Goal: Task Accomplishment & Management: Complete application form

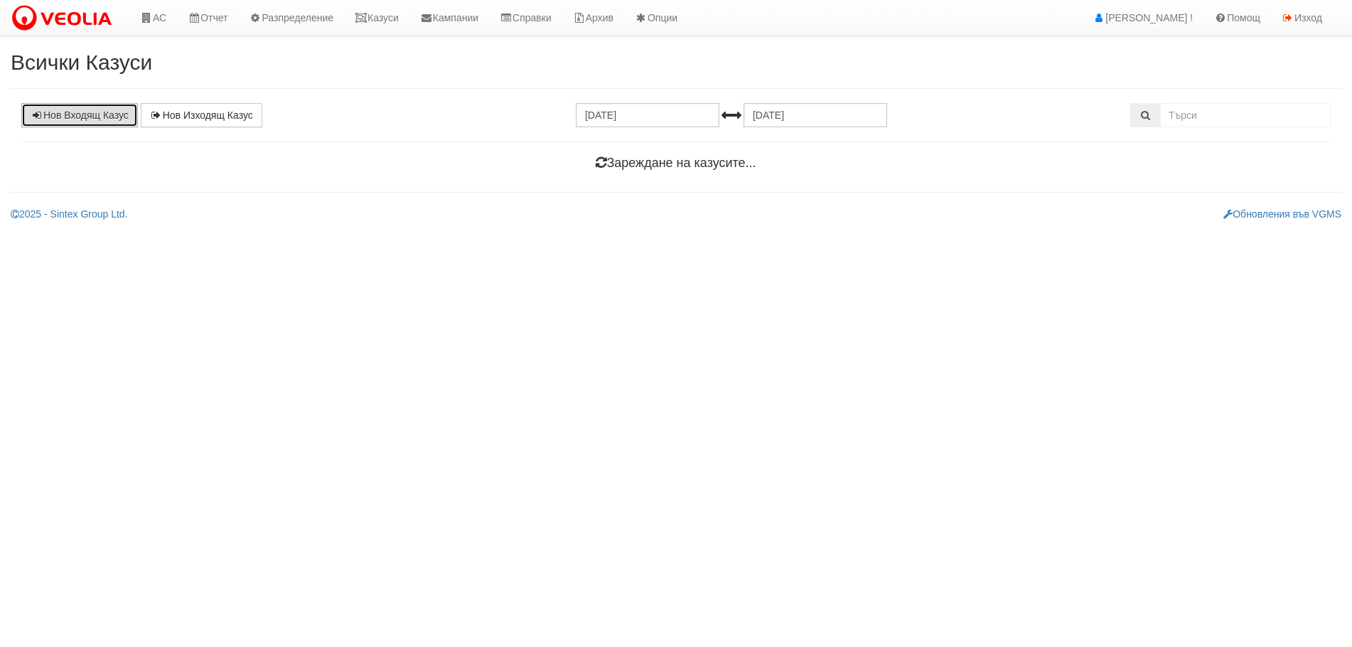
click at [87, 117] on link "Нов Входящ Казус" at bounding box center [79, 115] width 117 height 24
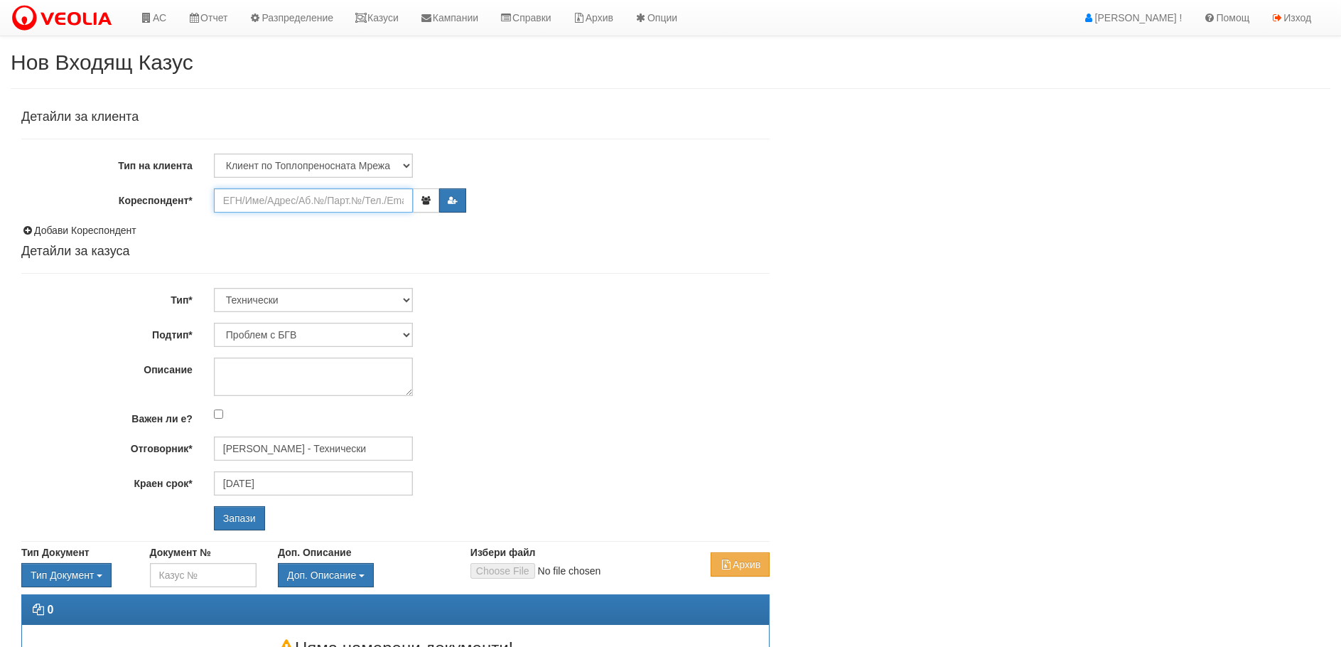
click at [239, 198] on input "Кореспондент*" at bounding box center [313, 200] width 199 height 24
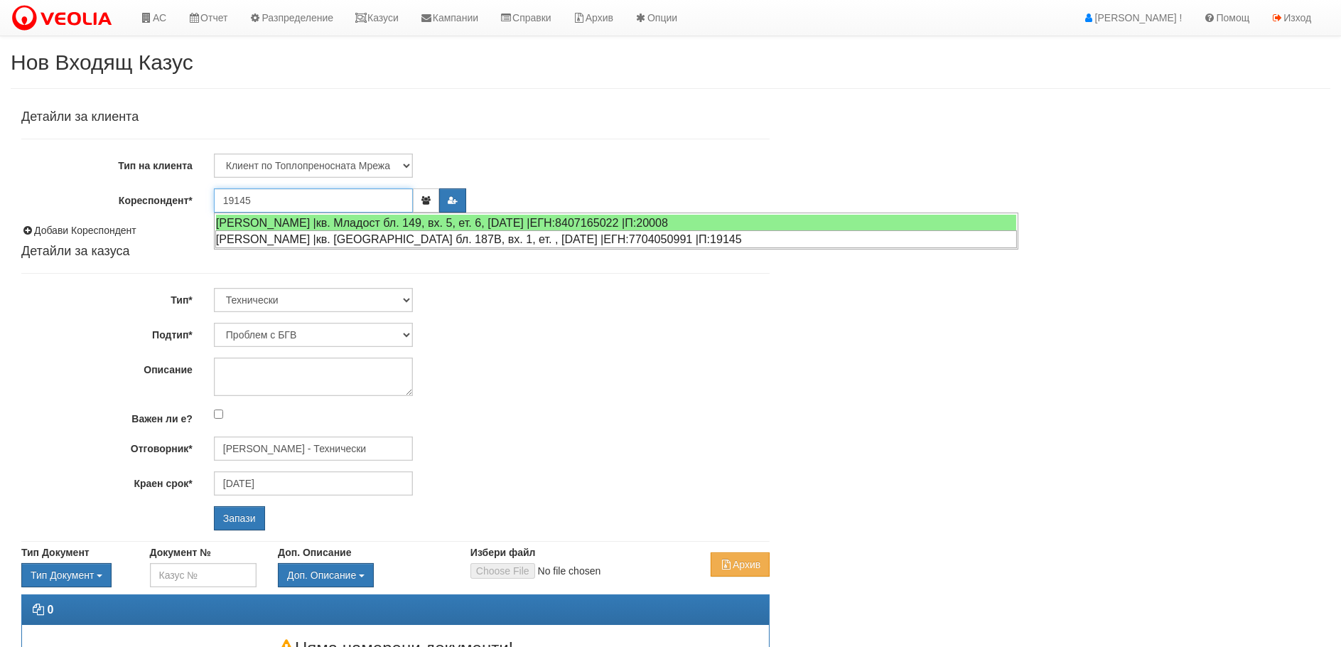
click at [281, 237] on div "ГАЛИНА ЖЕЛЯЗКОВА КАРАГЯУРОВА |кв. Трошево бл. 187В, вх. 1, ет. , ап. 13 |ЕГН:77…" at bounding box center [616, 239] width 802 height 18
type input "[PERSON_NAME]"
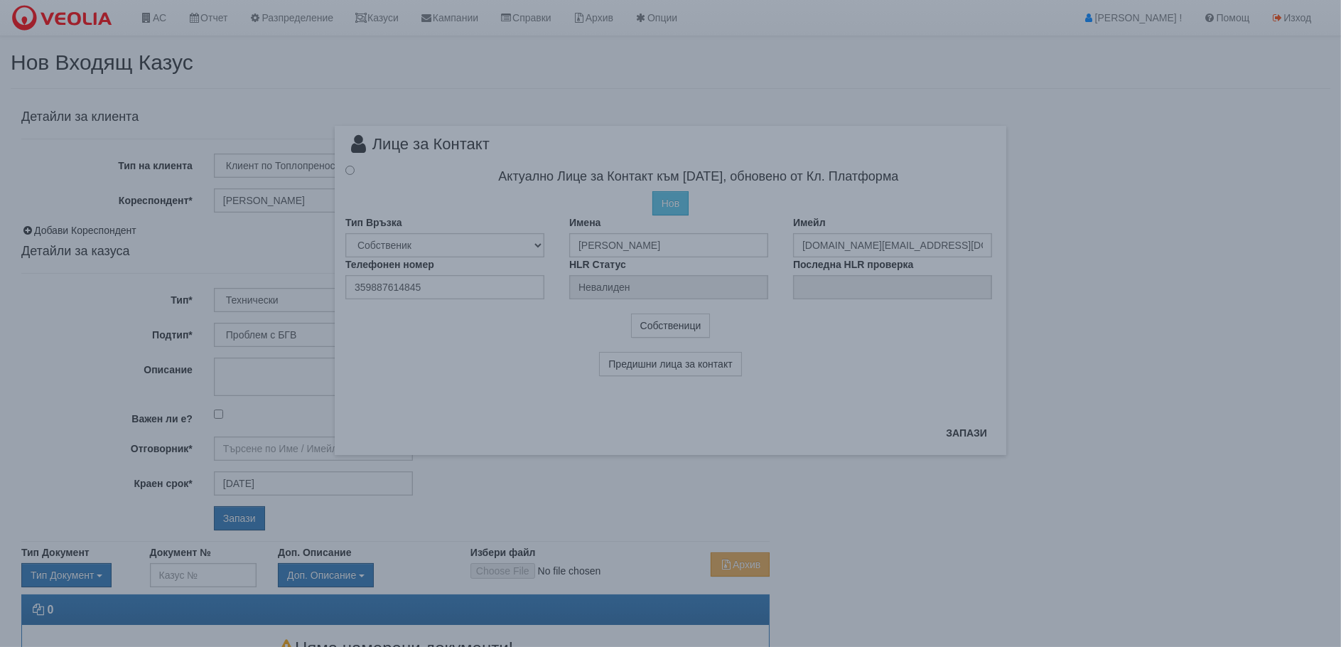
type input "[PERSON_NAME] - Технически"
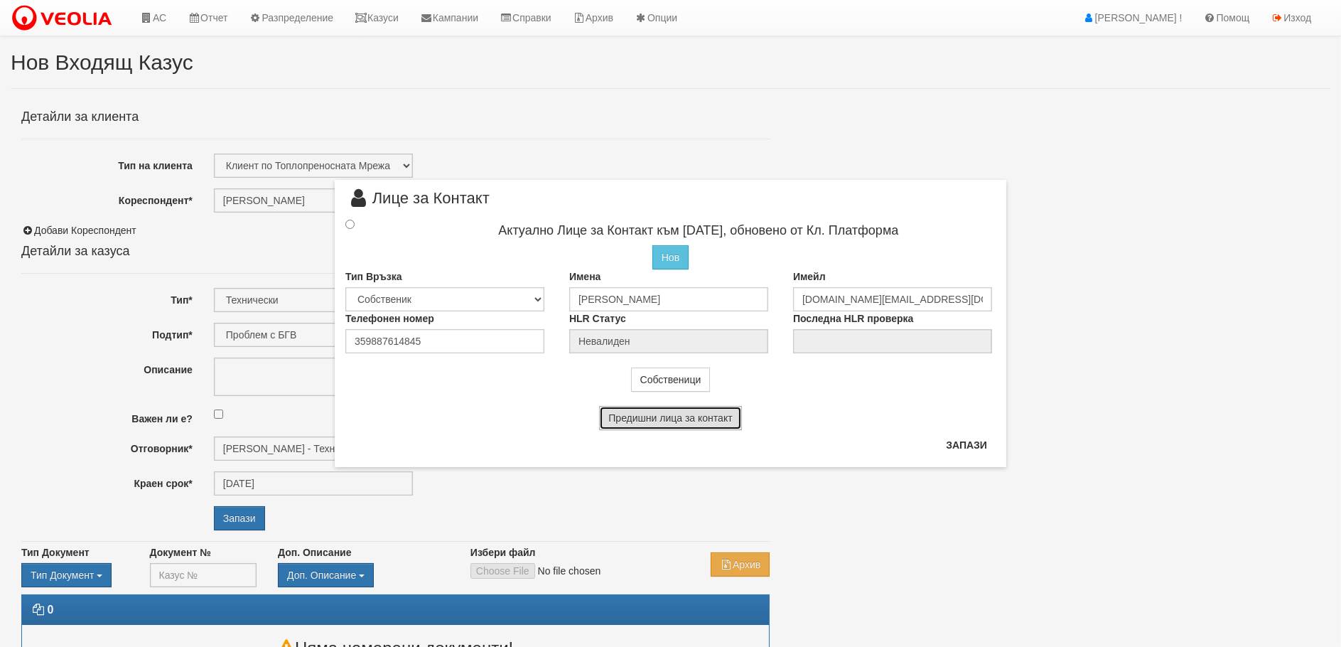
click at [677, 421] on button "Предишни лица за контакт" at bounding box center [670, 418] width 142 height 24
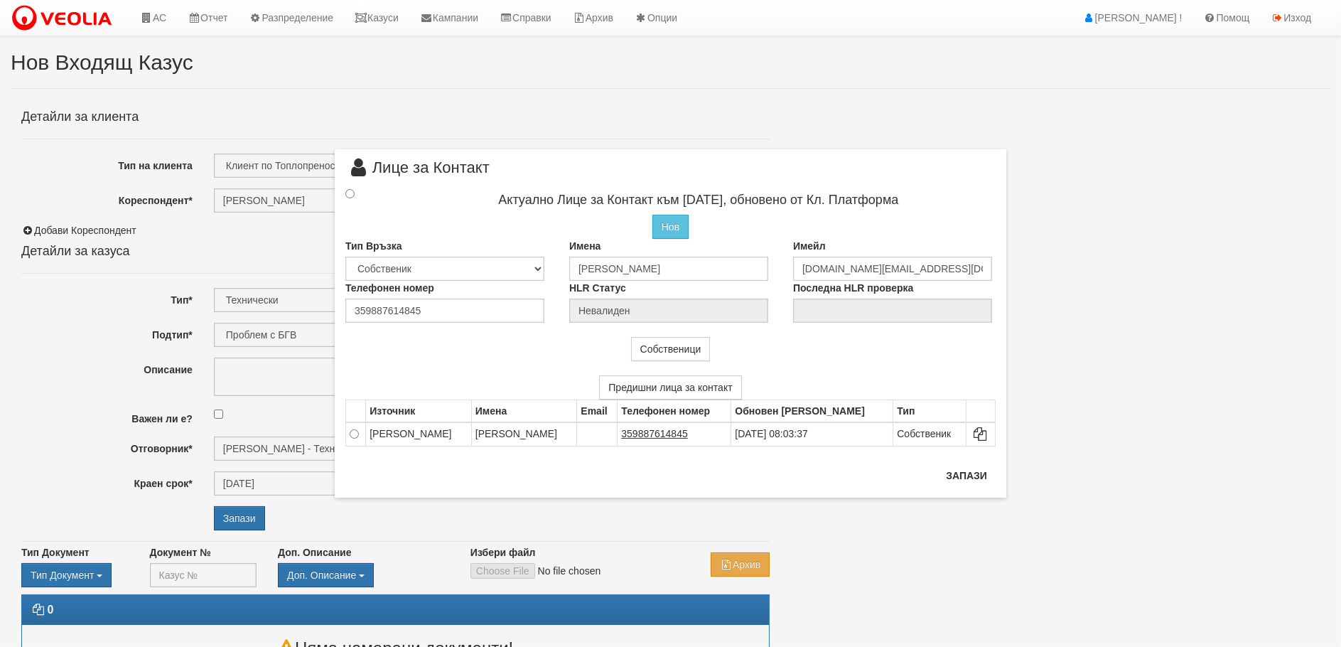
click at [346, 199] on div at bounding box center [363, 194] width 56 height 16
click at [350, 195] on input "radio" at bounding box center [349, 193] width 9 height 9
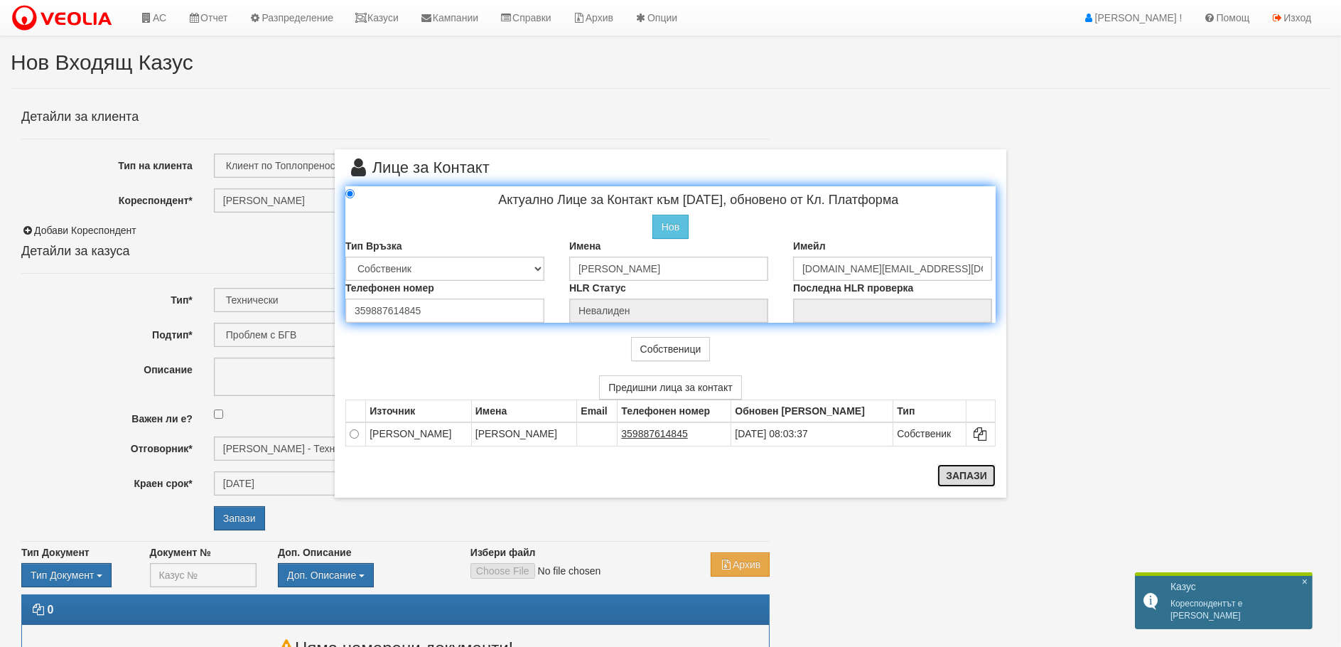
click at [973, 473] on button "Запази" at bounding box center [966, 475] width 58 height 23
radio input "true"
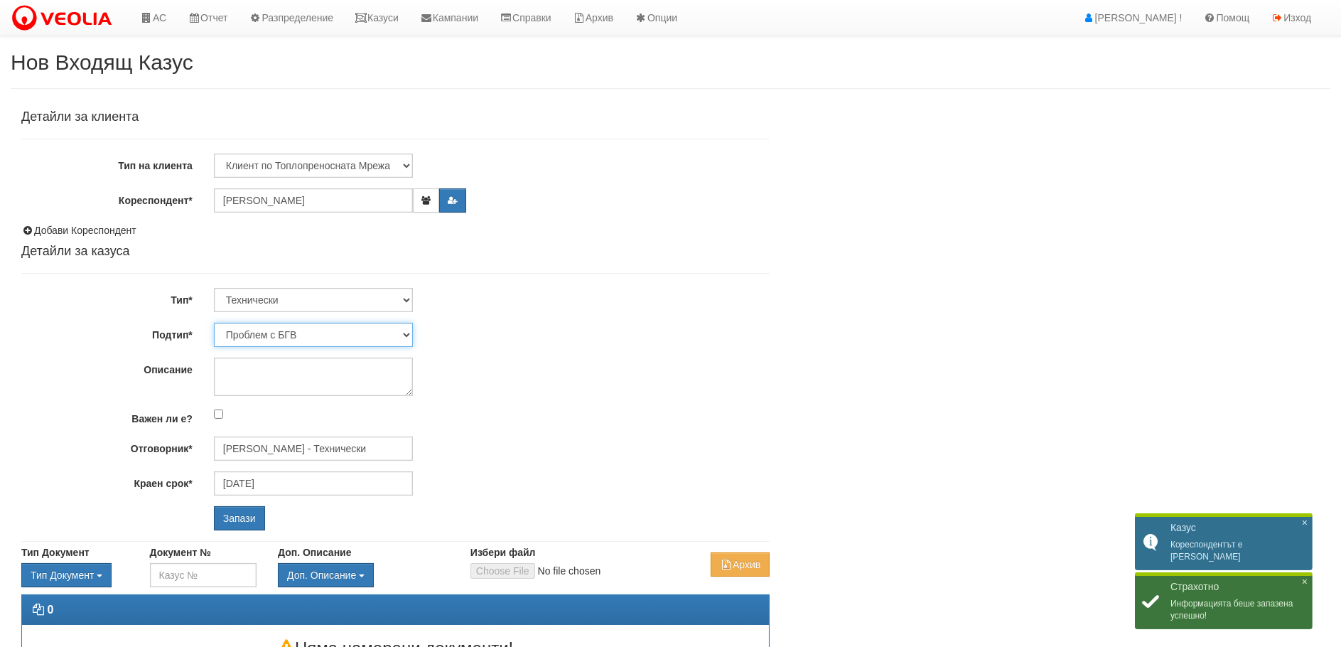
click at [325, 337] on select "Проблем с БГВ Теч ВОИ Теч БГВ Теч в АС Теч от водомер Проблем в АС Интервенция …" at bounding box center [313, 335] width 199 height 24
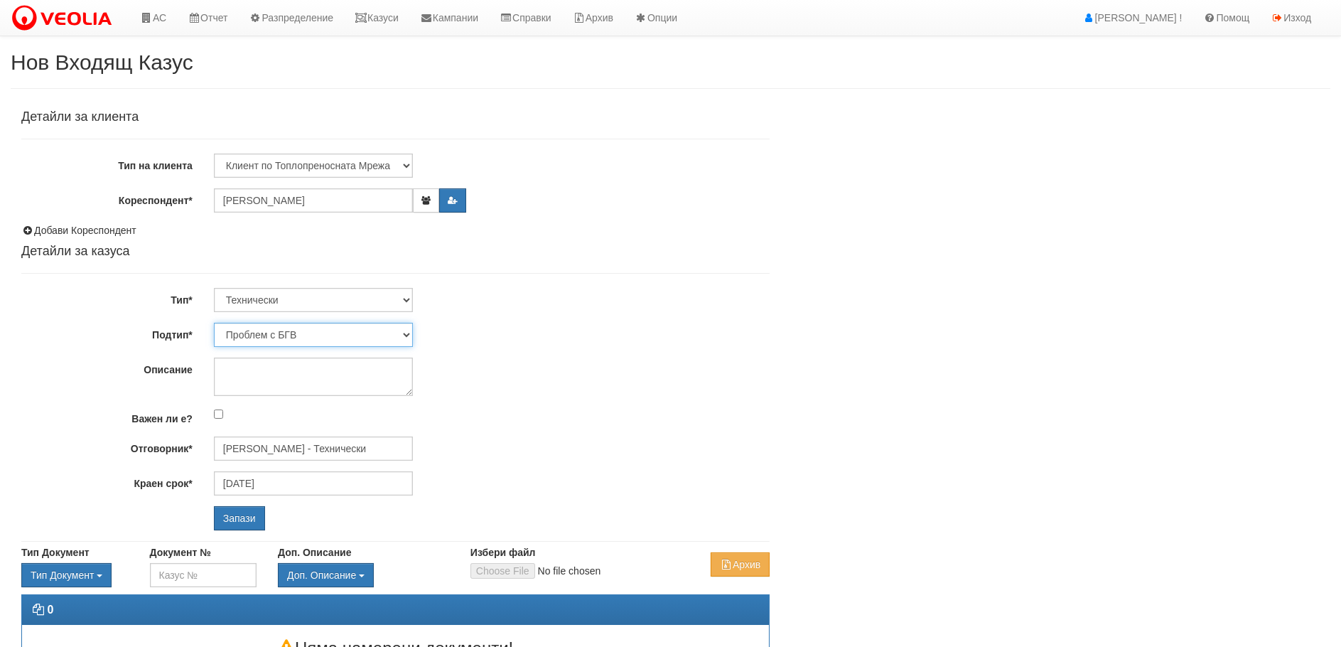
select select "Пломбиране на водомер"
click at [214, 323] on select "Проблем с БГВ Теч ВОИ Теч БГВ Теч в АС Теч от водомер Проблем в АС Интервенция …" at bounding box center [313, 335] width 199 height 24
type input "[DATE]"
type input "[PERSON_NAME] - Технически"
click at [247, 378] on textarea "Описание" at bounding box center [313, 376] width 199 height 38
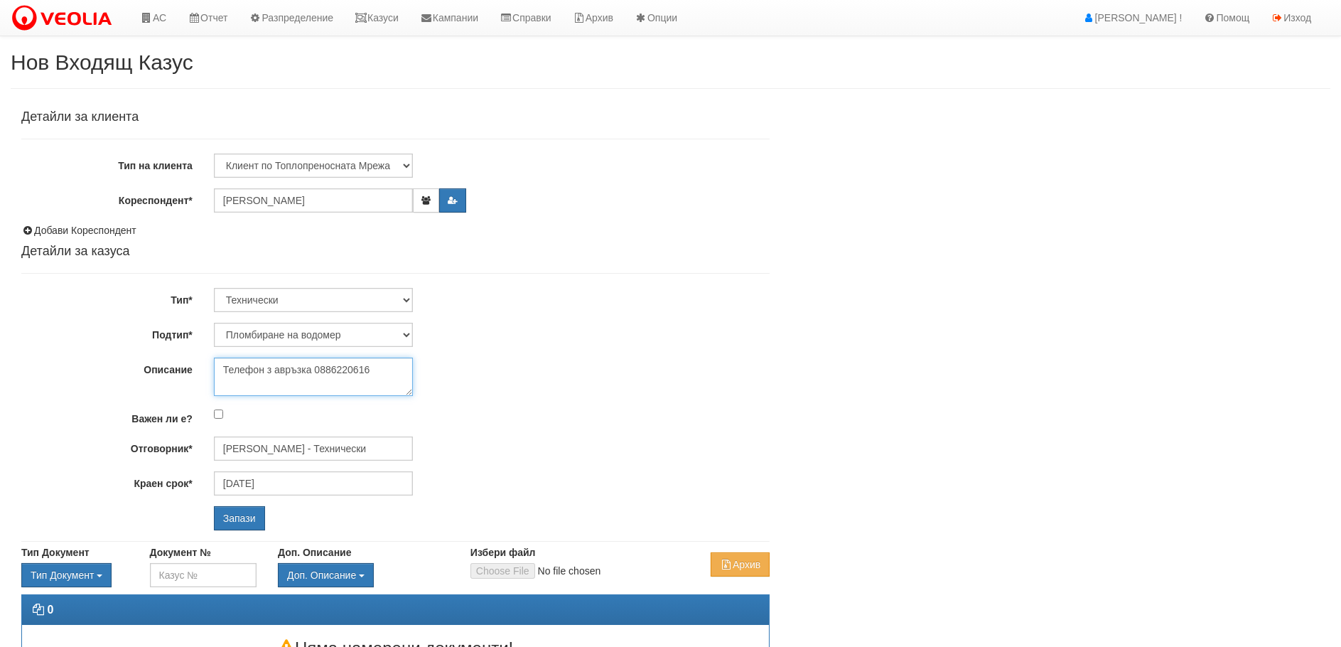
click at [269, 375] on textarea "Телефон з авръзка 0886220616" at bounding box center [313, 376] width 199 height 38
click at [371, 365] on textarea "Телефон за връзка 0886220616" at bounding box center [313, 376] width 199 height 38
type textarea "Телефон за връзка 0886220616"
click at [240, 515] on input "Запази" at bounding box center [239, 518] width 51 height 24
